Goal: Find specific page/section: Find specific page/section

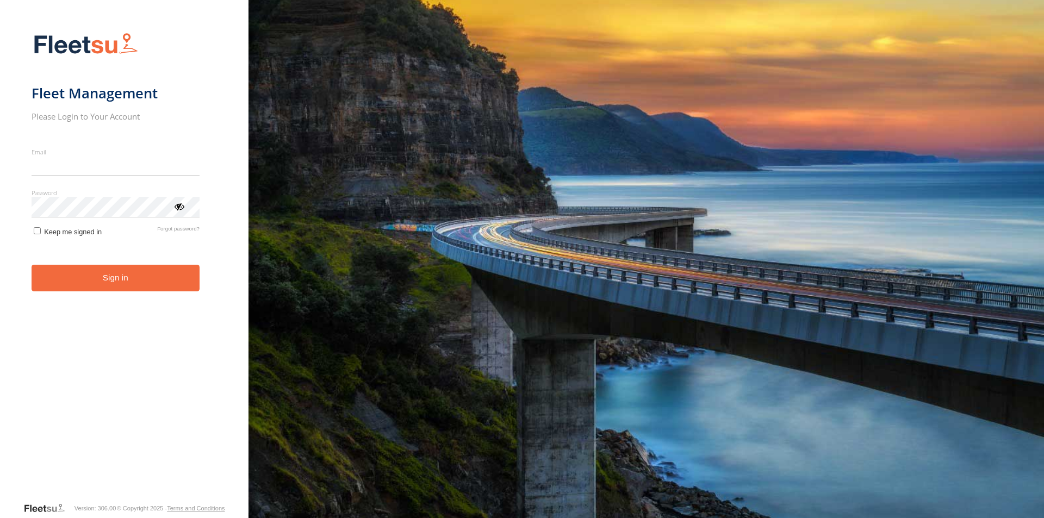
type input "**********"
click at [96, 289] on button "Sign in" at bounding box center [116, 278] width 168 height 27
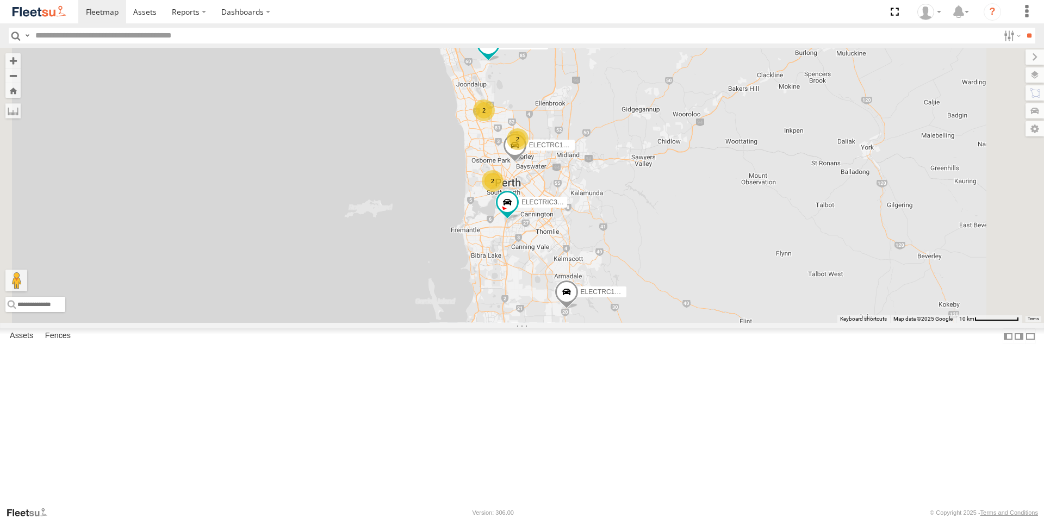
click at [0, 0] on div "ELECTRIC3 - [PERSON_NAME]" at bounding box center [0, 0] width 0 height 0
